Goal: Register for event/course

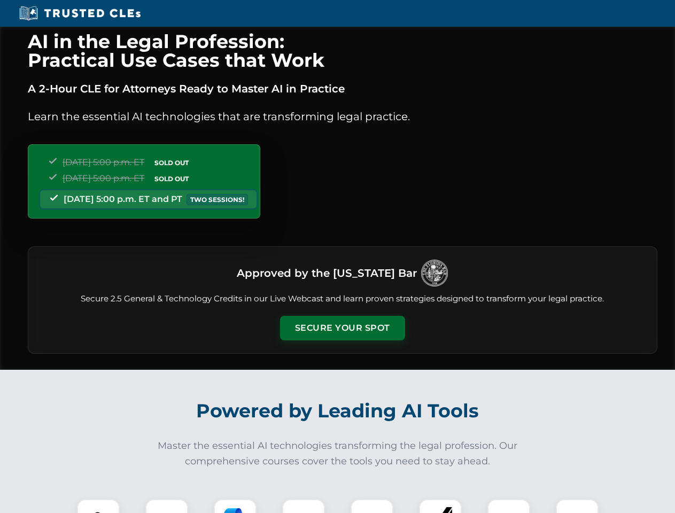
click at [342, 328] on button "Secure Your Spot" at bounding box center [342, 328] width 125 height 25
click at [98, 506] on img at bounding box center [98, 520] width 31 height 31
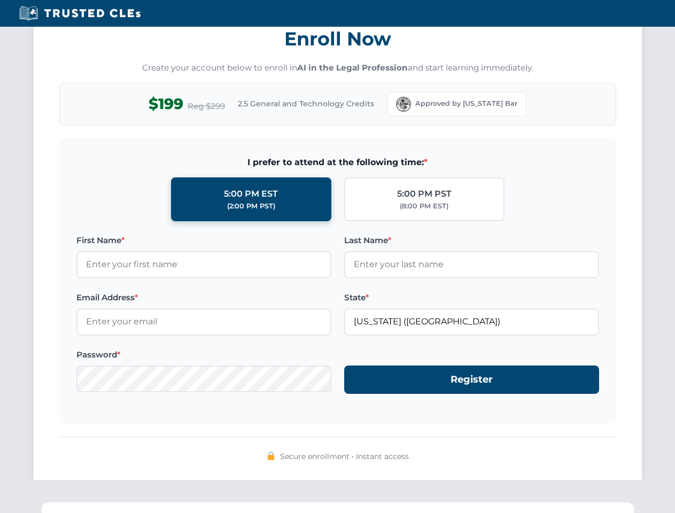
scroll to position [1048, 0]
